Goal: Check status

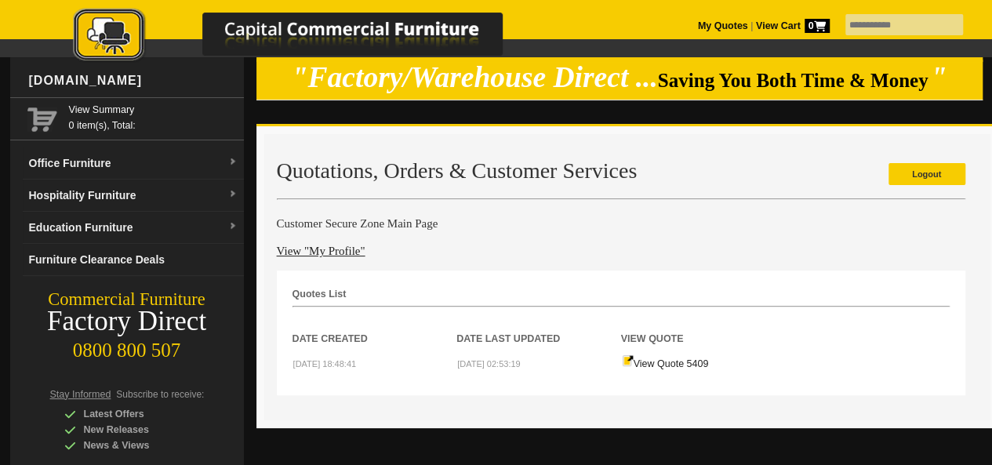
scroll to position [63, 0]
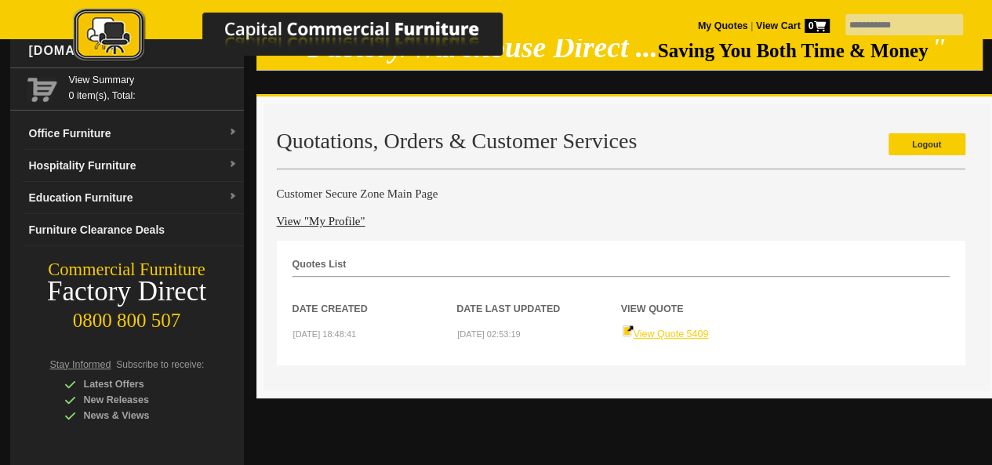
click at [665, 340] on link "View Quote 5409" at bounding box center [665, 334] width 87 height 11
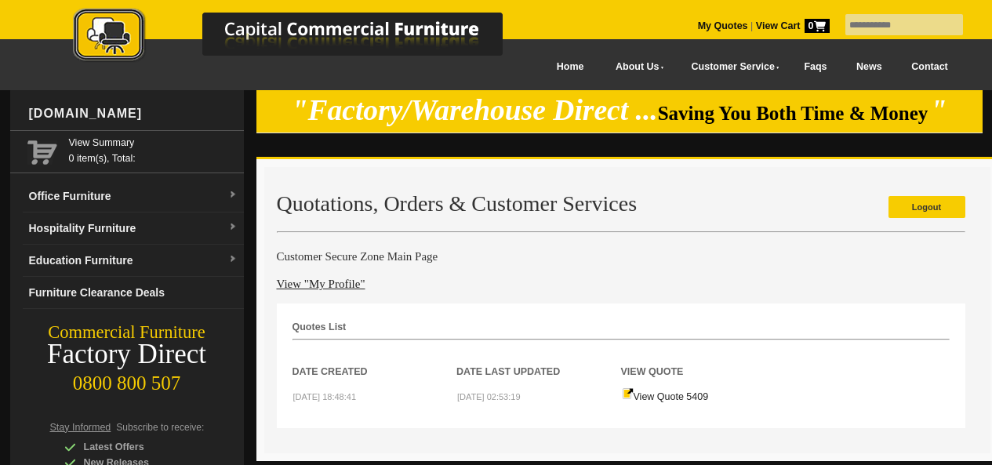
scroll to position [53, 0]
